Goal: Information Seeking & Learning: Learn about a topic

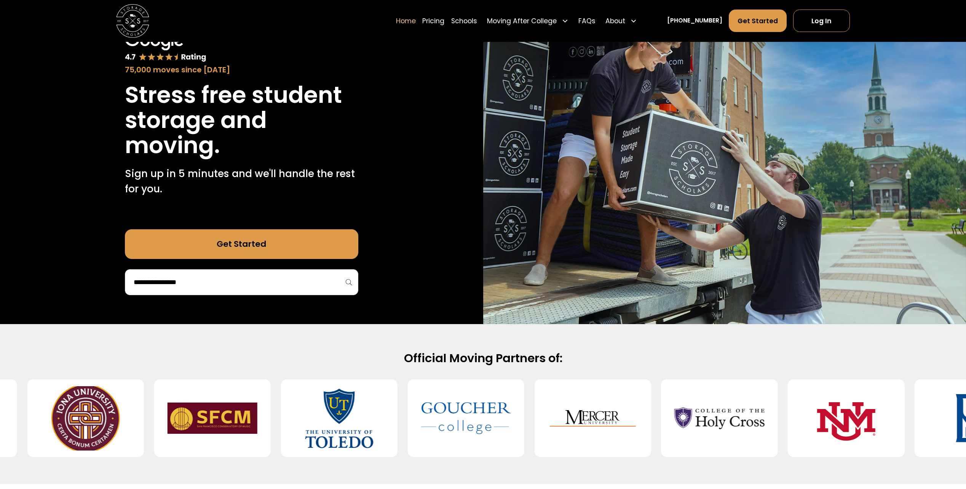
scroll to position [229, 0]
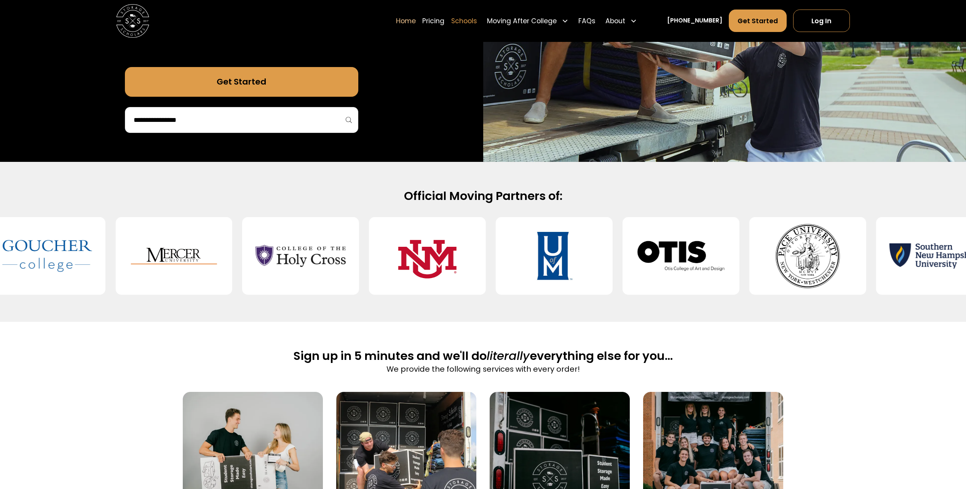
click at [477, 25] on link "Schools" at bounding box center [464, 20] width 26 height 23
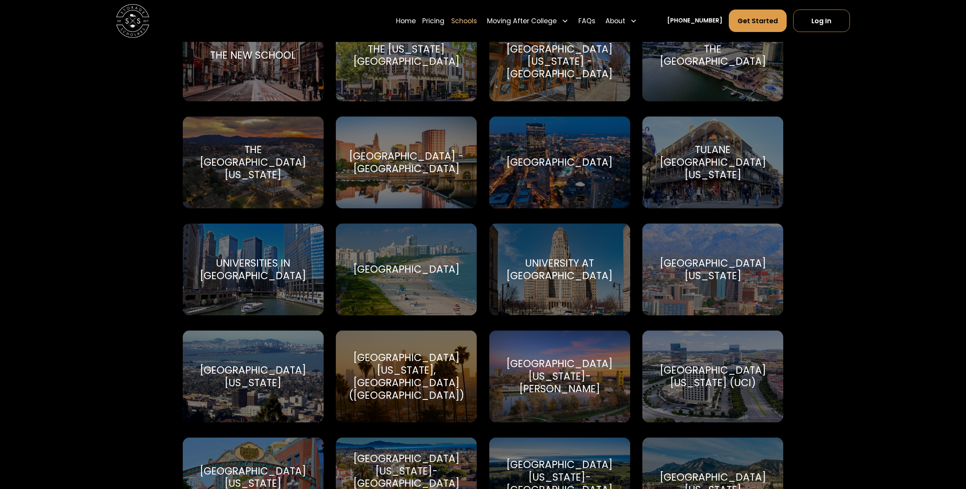
scroll to position [3003, 0]
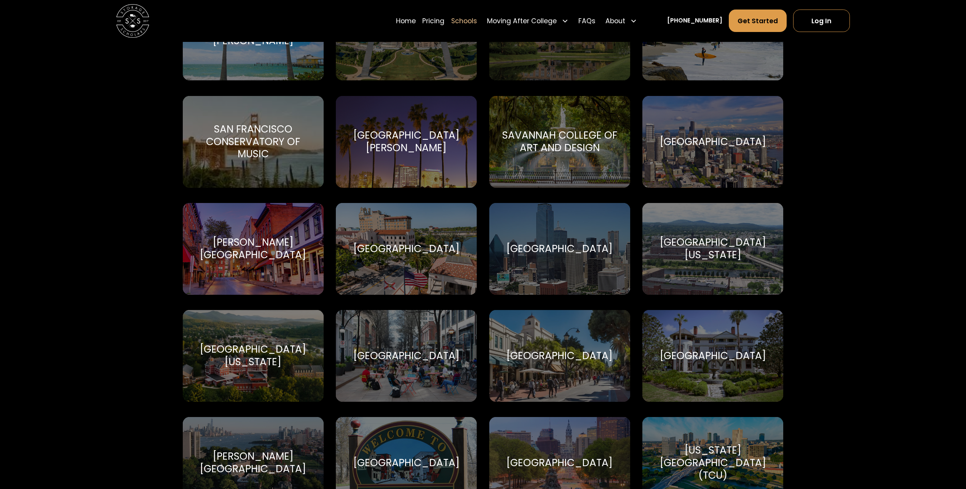
drag, startPoint x: 831, startPoint y: 293, endPoint x: 721, endPoint y: 110, distance: 212.7
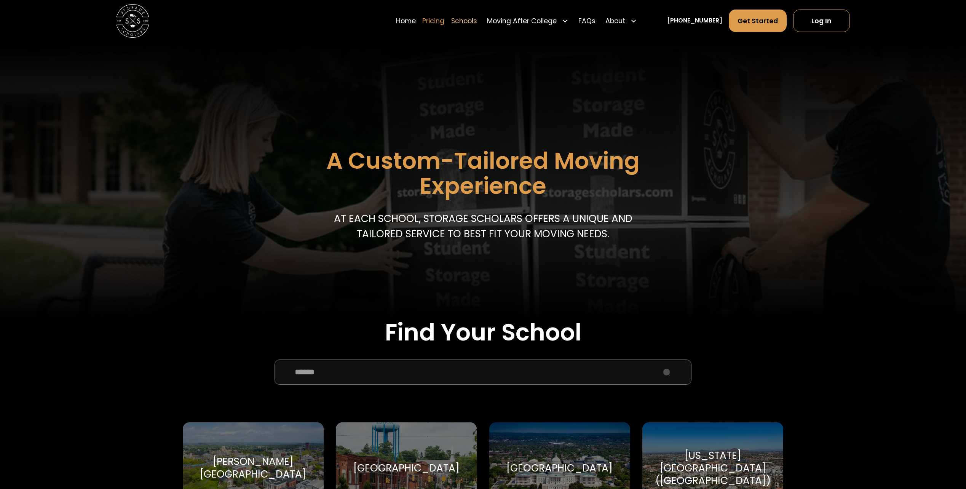
click at [442, 20] on link "Pricing" at bounding box center [433, 20] width 22 height 23
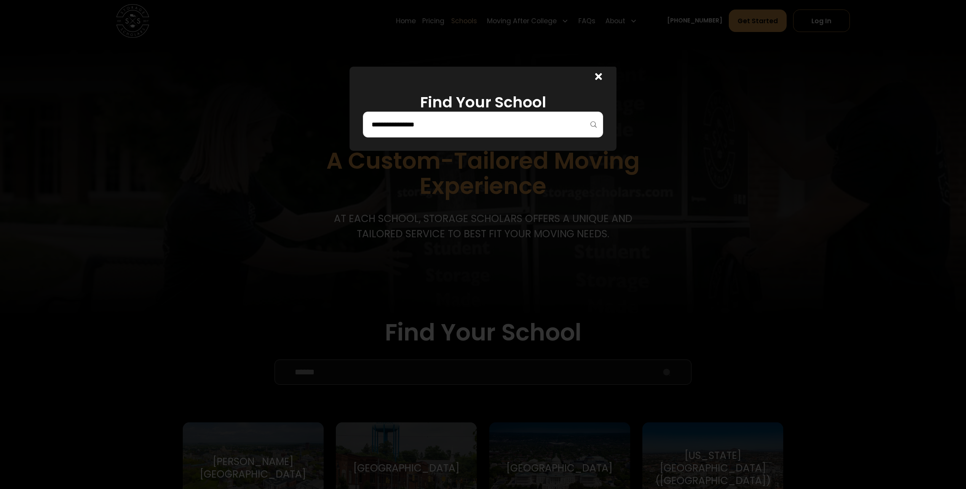
click at [597, 79] on div at bounding box center [597, 77] width 40 height 20
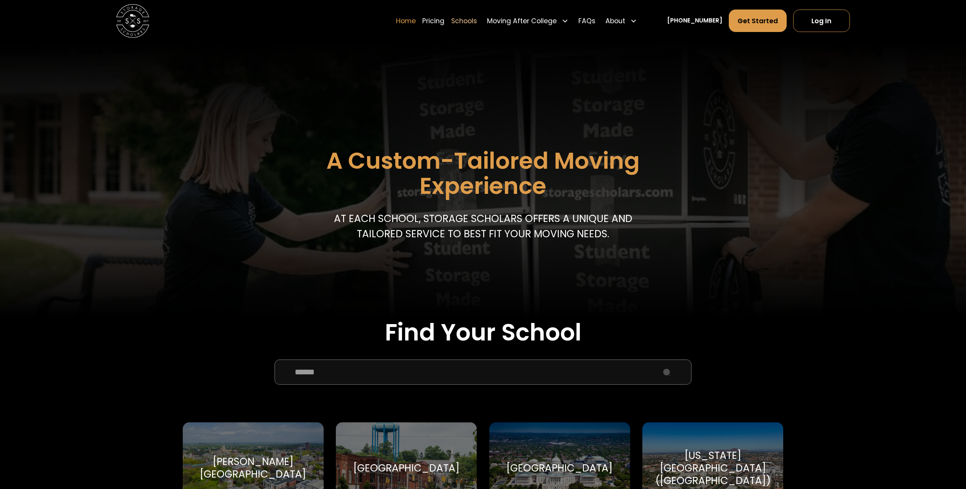
click at [413, 21] on link "Home" at bounding box center [406, 20] width 20 height 23
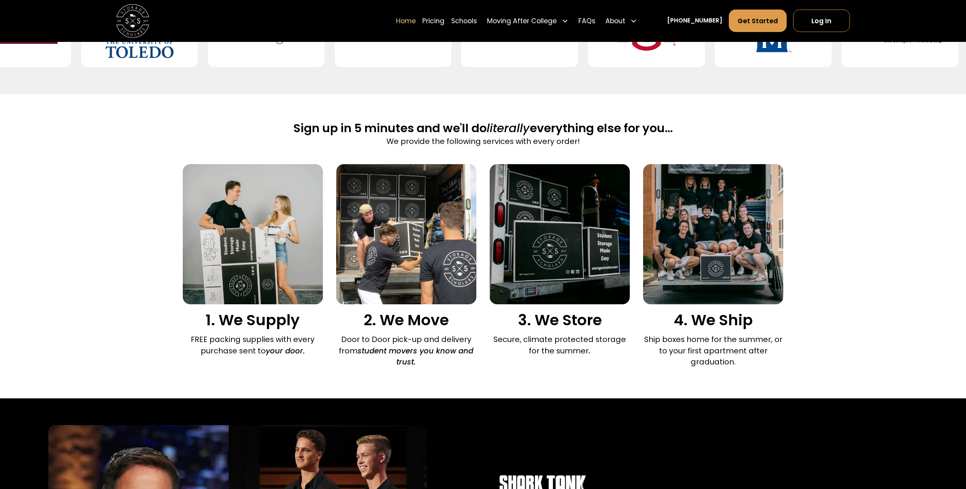
scroll to position [457, 0]
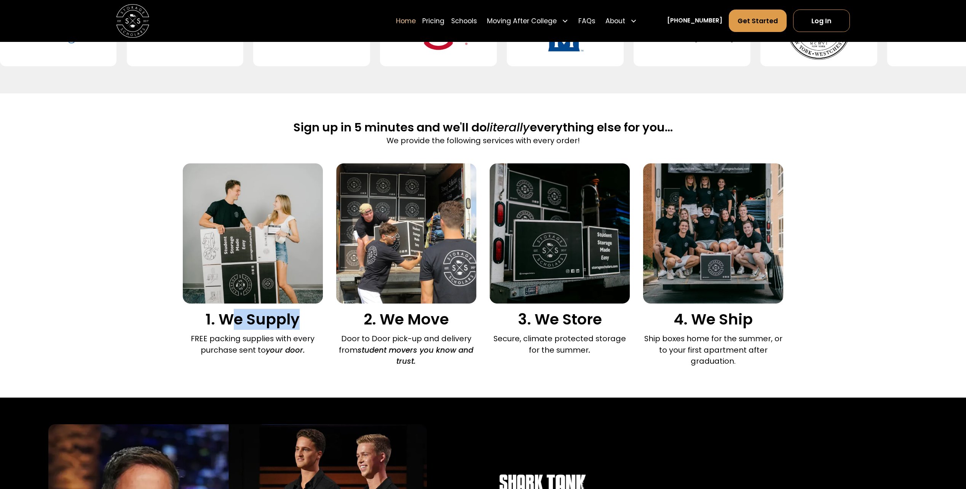
drag, startPoint x: 301, startPoint y: 328, endPoint x: 229, endPoint y: 321, distance: 71.9
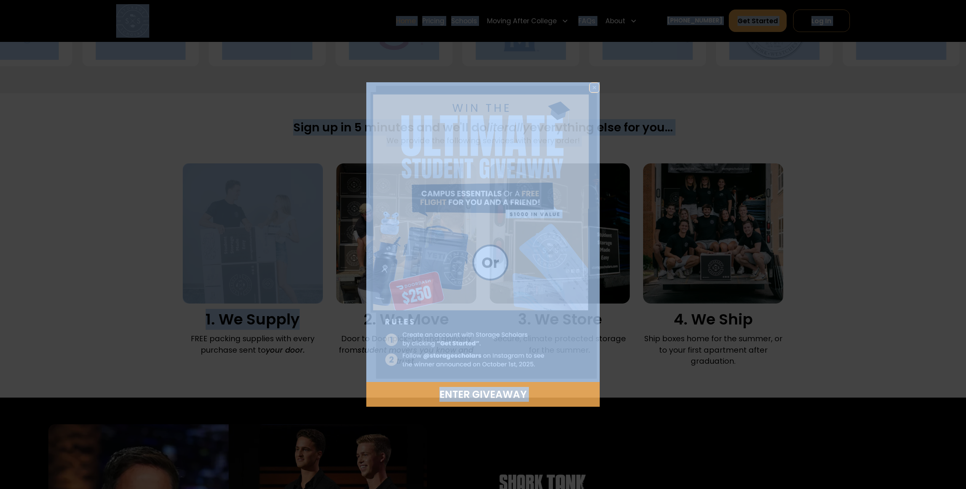
drag, startPoint x: 229, startPoint y: 321, endPoint x: 251, endPoint y: 322, distance: 22.5
click at [251, 322] on div "Enter Giveaway" at bounding box center [483, 244] width 966 height 489
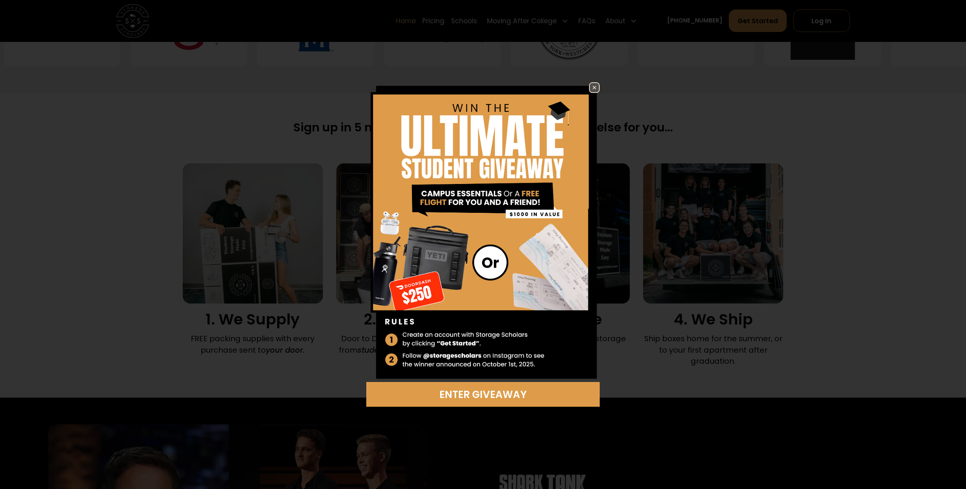
click at [593, 89] on img at bounding box center [594, 87] width 9 height 9
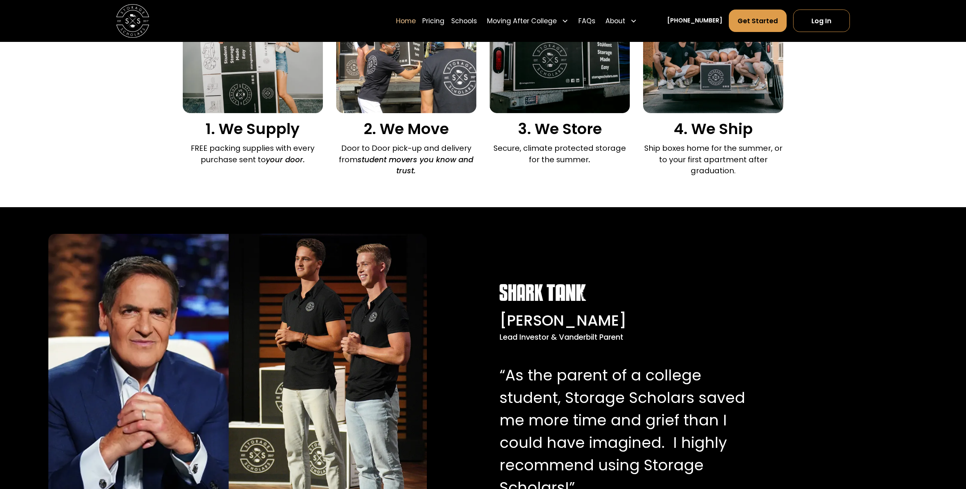
scroll to position [800, 0]
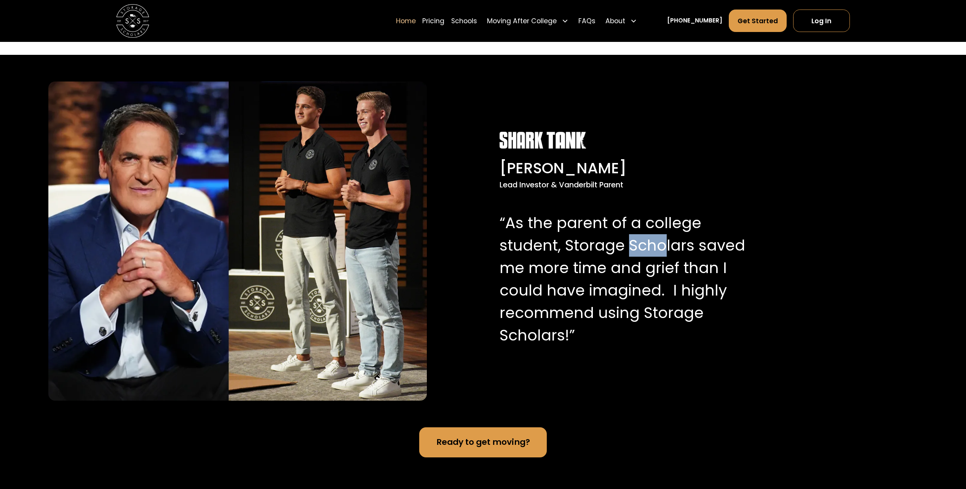
drag, startPoint x: 664, startPoint y: 253, endPoint x: 628, endPoint y: 249, distance: 36.0
click at [628, 249] on p "“As the parent of a college student, Storage Scholars saved me more time and gr…" at bounding box center [623, 279] width 247 height 135
drag, startPoint x: 628, startPoint y: 249, endPoint x: 611, endPoint y: 279, distance: 34.4
click at [611, 279] on p "“As the parent of a college student, Storage Scholars saved me more time and gr…" at bounding box center [623, 279] width 247 height 135
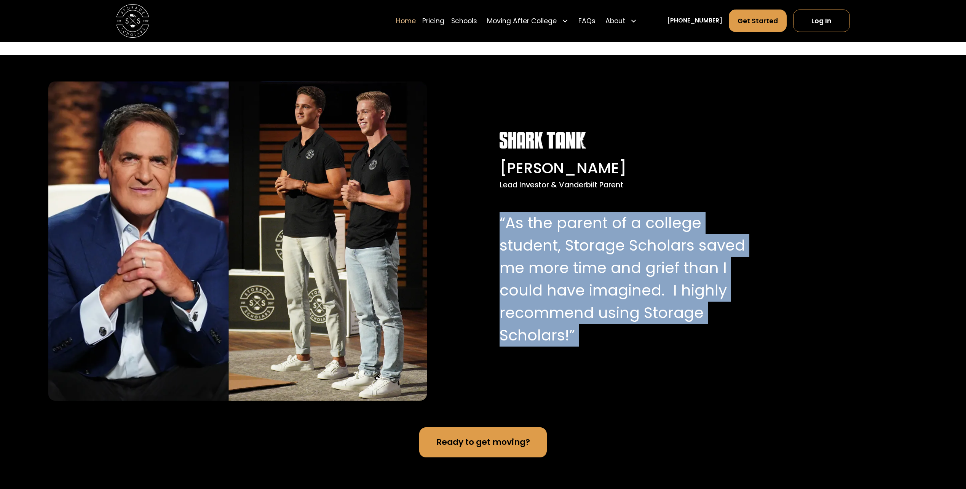
click at [611, 279] on p "“As the parent of a college student, Storage Scholars saved me more time and gr…" at bounding box center [623, 279] width 247 height 135
drag, startPoint x: 611, startPoint y: 279, endPoint x: 647, endPoint y: 299, distance: 41.1
click at [647, 299] on p "“As the parent of a college student, Storage Scholars saved me more time and gr…" at bounding box center [623, 279] width 247 height 135
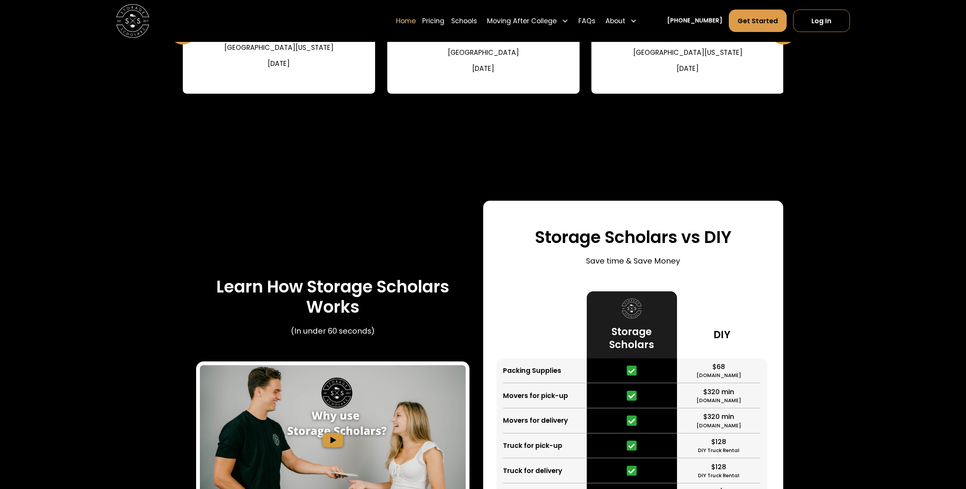
scroll to position [1524, 0]
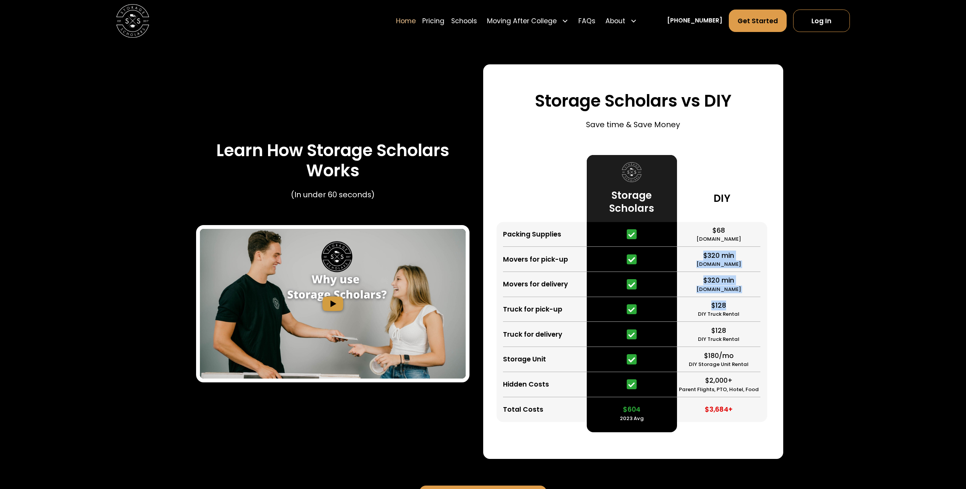
drag, startPoint x: 731, startPoint y: 272, endPoint x: 727, endPoint y: 308, distance: 36.0
click at [727, 308] on div "$68 HomeDepot.com $320 min Move.org $320 min Forbes.com $128 DIY Truck Rental $…" at bounding box center [722, 322] width 90 height 200
drag, startPoint x: 727, startPoint y: 308, endPoint x: 783, endPoint y: 298, distance: 56.9
click at [783, 298] on div "Storage Scholars vs DIY Save time & Save Money Packing Supplies Movers for pick…" at bounding box center [633, 261] width 301 height 395
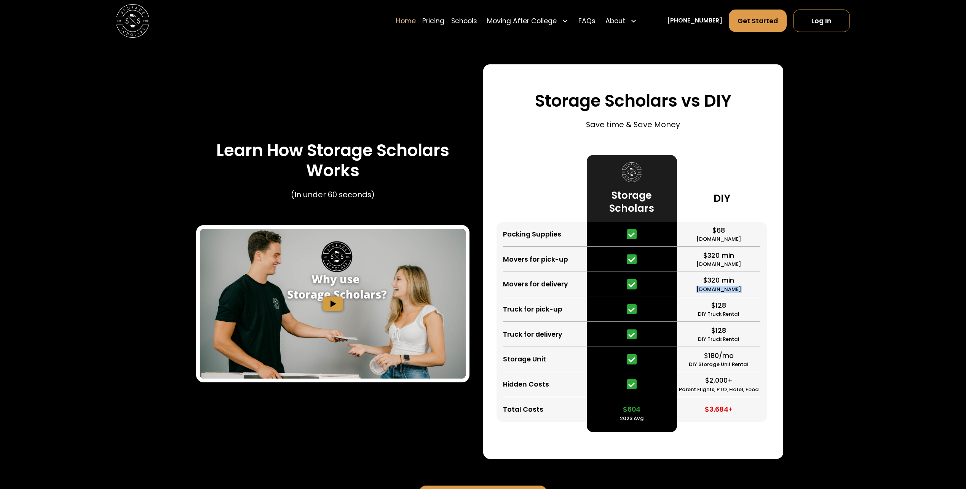
click at [783, 298] on div "Storage Scholars vs DIY Save time & Save Money Packing Supplies Movers for pick…" at bounding box center [633, 261] width 301 height 395
drag, startPoint x: 783, startPoint y: 298, endPoint x: 772, endPoint y: 301, distance: 11.7
click at [772, 301] on div "Storage Scholars vs DIY Save time & Save Money Packing Supplies Movers for pick…" at bounding box center [633, 261] width 301 height 395
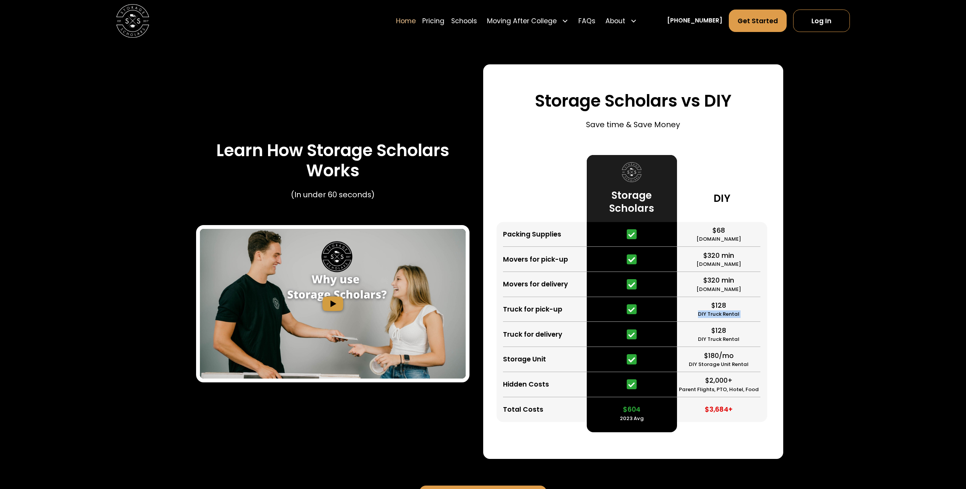
click at [772, 301] on div "Storage Scholars vs DIY Save time & Save Money Packing Supplies Movers for pick…" at bounding box center [633, 261] width 301 height 395
drag, startPoint x: 772, startPoint y: 301, endPoint x: 767, endPoint y: 301, distance: 5.0
click at [767, 301] on div "$68 HomeDepot.com $320 min Move.org $320 min Forbes.com $128 DIY Truck Rental $…" at bounding box center [722, 322] width 90 height 200
